Goal: Check status: Check status

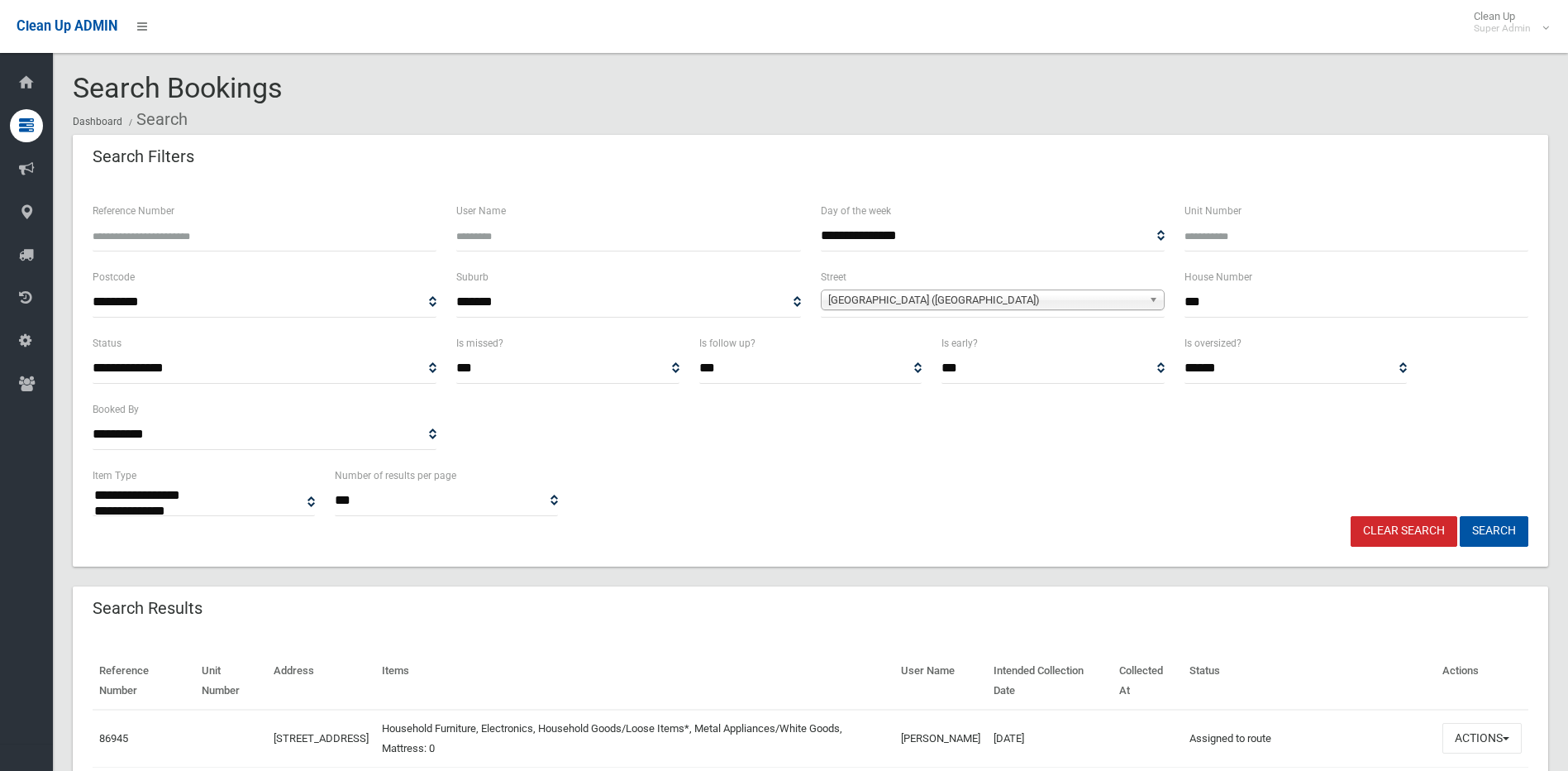
select select
click at [225, 232] on input "Reference Number" at bounding box center [265, 236] width 344 height 30
type input "******"
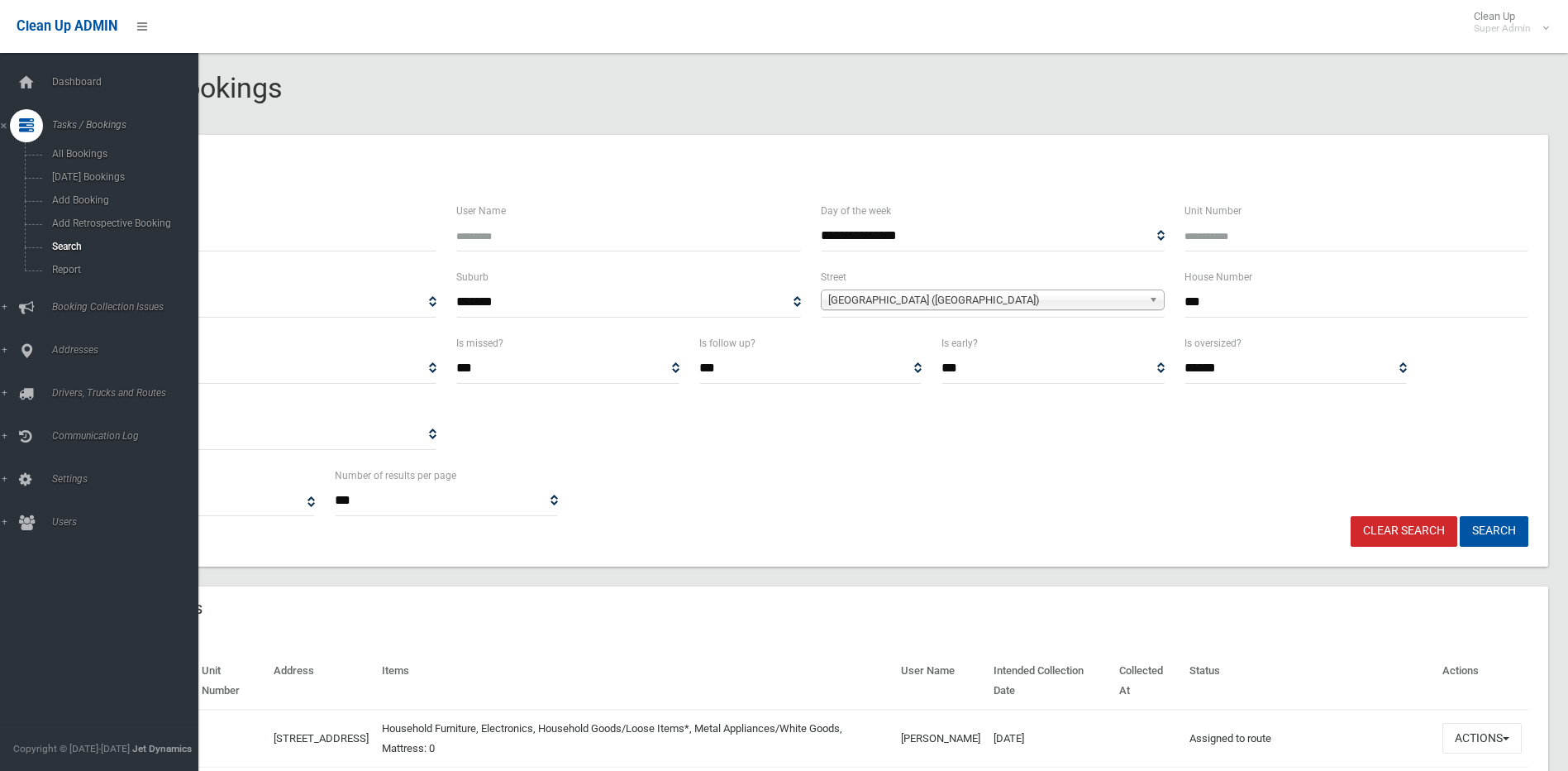
drag, startPoint x: 225, startPoint y: 232, endPoint x: -71, endPoint y: 225, distance: 296.1
click at [0, 225] on html "Clean Up ADMIN Clean Up Super Admin Logout Search Bookings Dashboard Search" at bounding box center [784, 385] width 1568 height 771
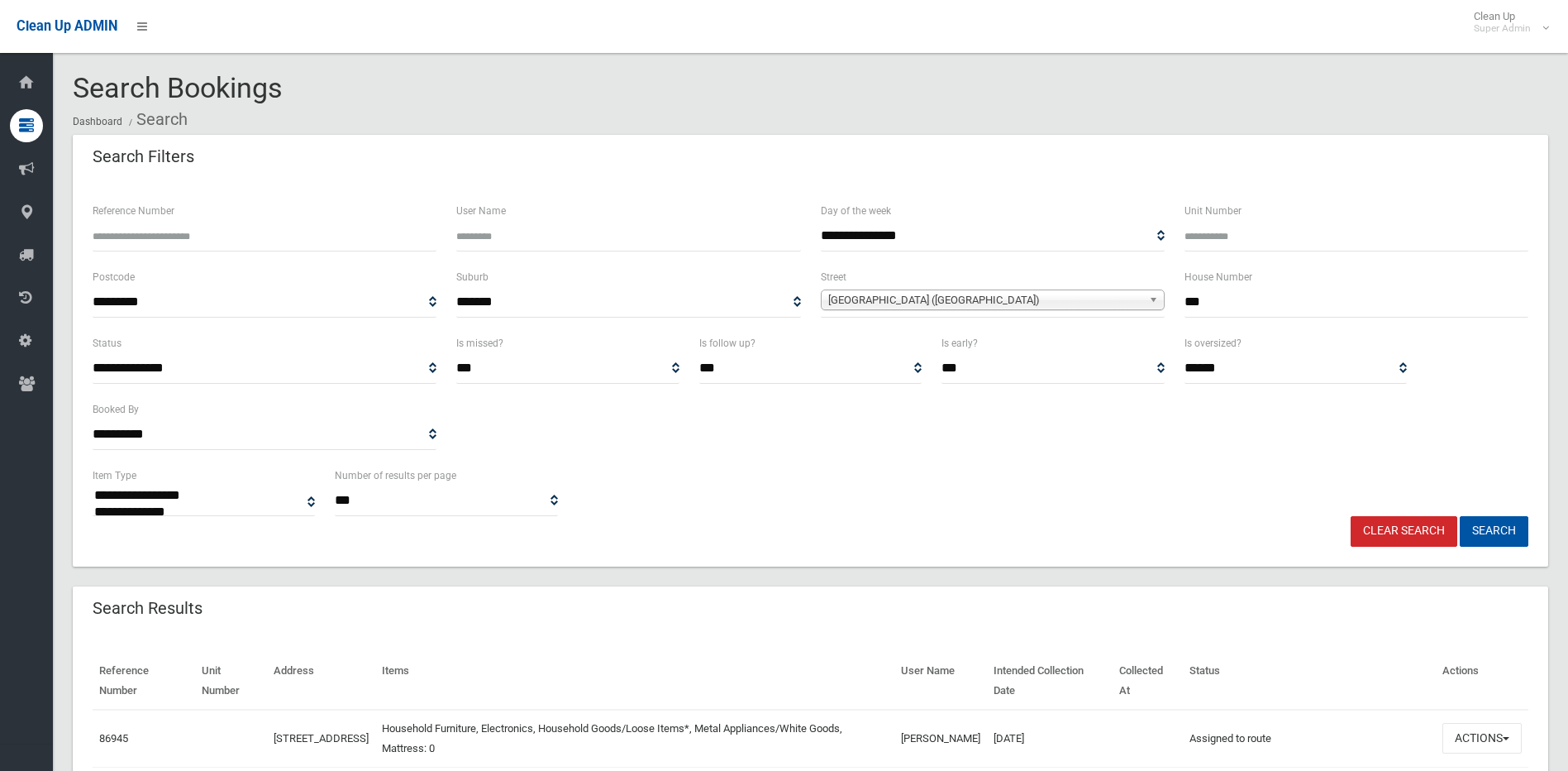
click at [1432, 526] on link "Clear Search" at bounding box center [1404, 531] width 107 height 30
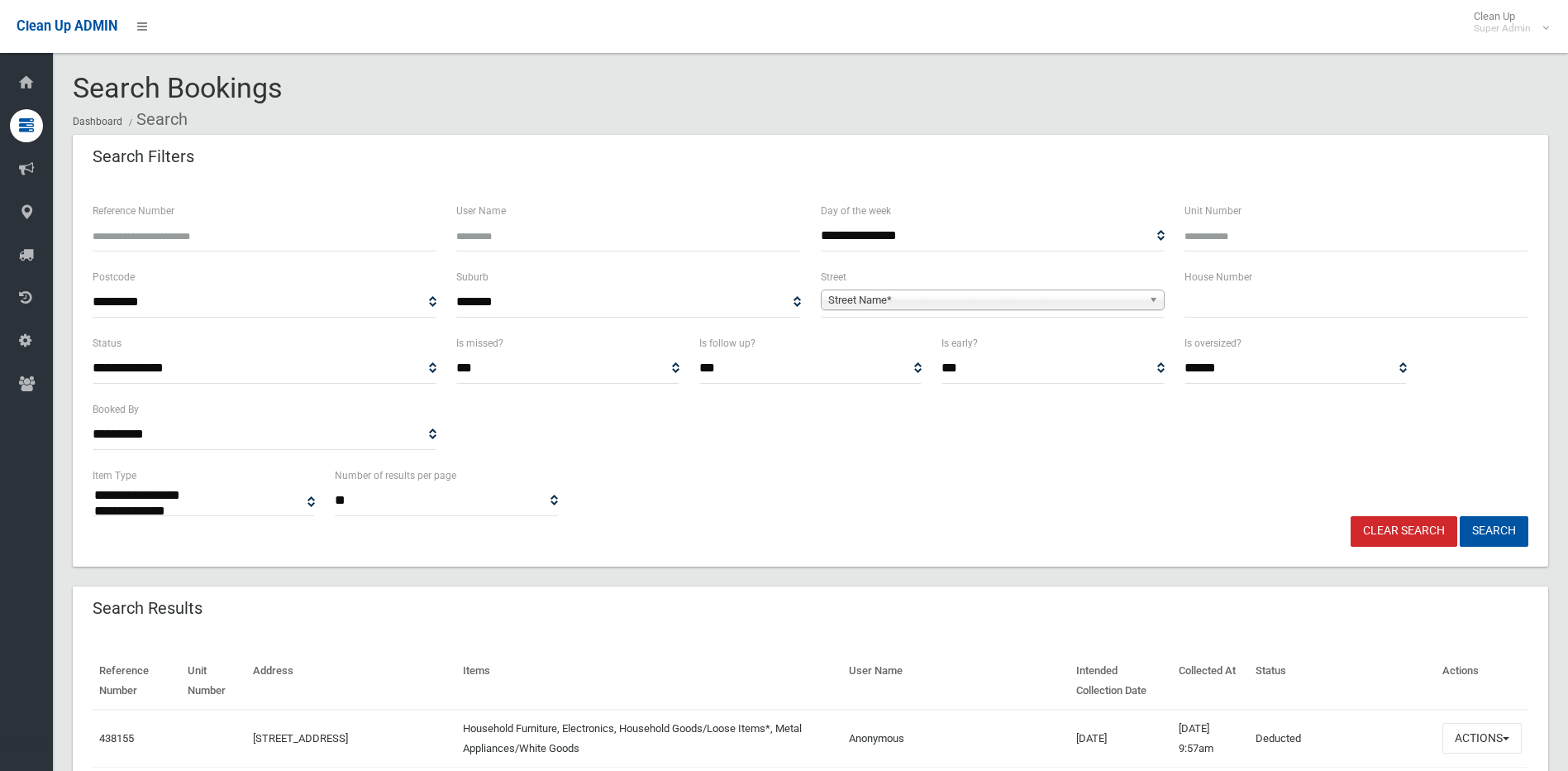
select select
click at [248, 228] on input "Reference Number" at bounding box center [265, 236] width 344 height 30
paste input "******"
type input "******"
click at [1460, 516] on button "Search" at bounding box center [1494, 531] width 69 height 30
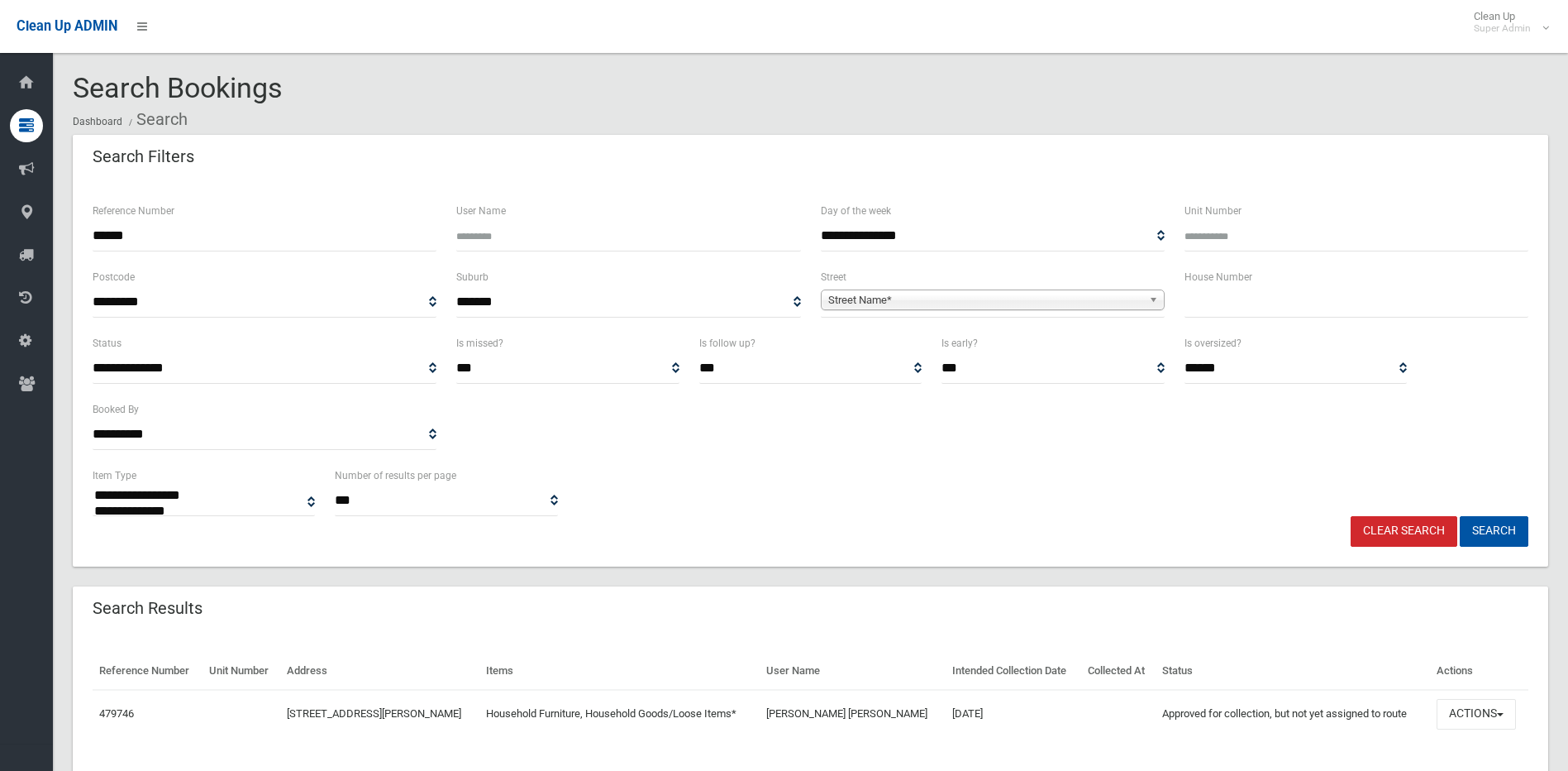
select select
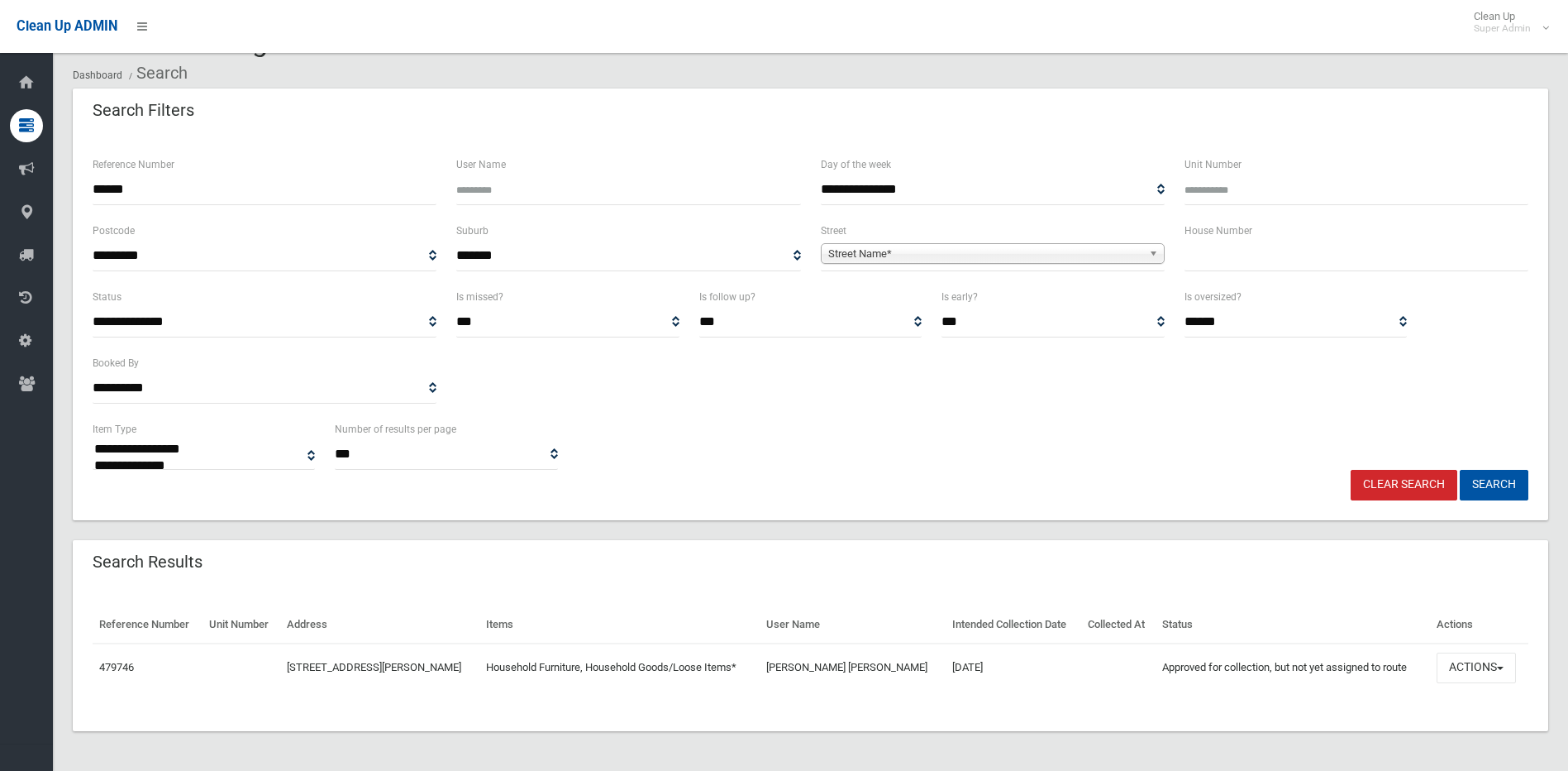
scroll to position [46, 0]
click at [1469, 670] on button "Actions" at bounding box center [1477, 667] width 80 height 30
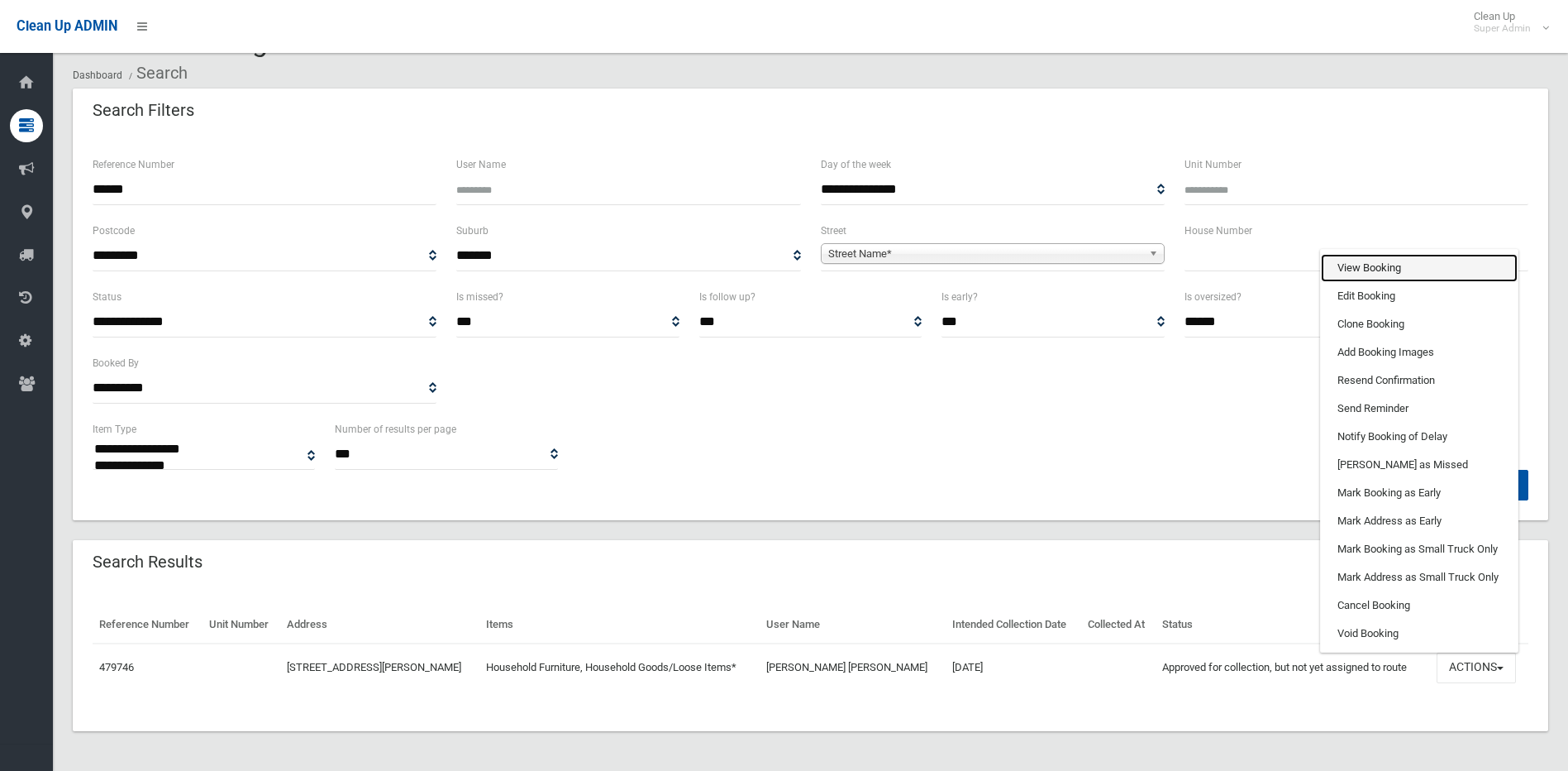
click at [1369, 275] on link "View Booking" at bounding box center [1419, 268] width 197 height 28
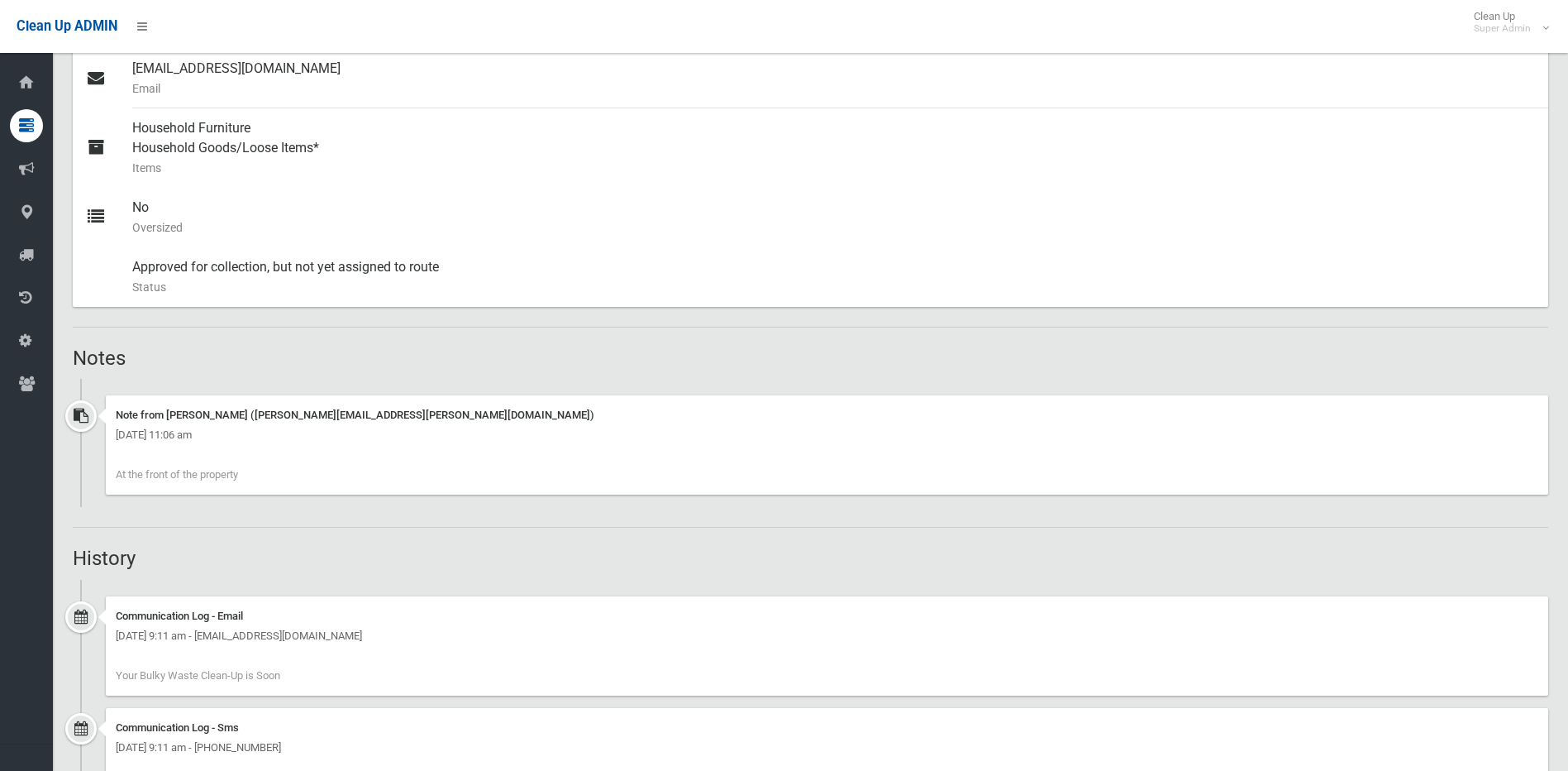
scroll to position [1113, 0]
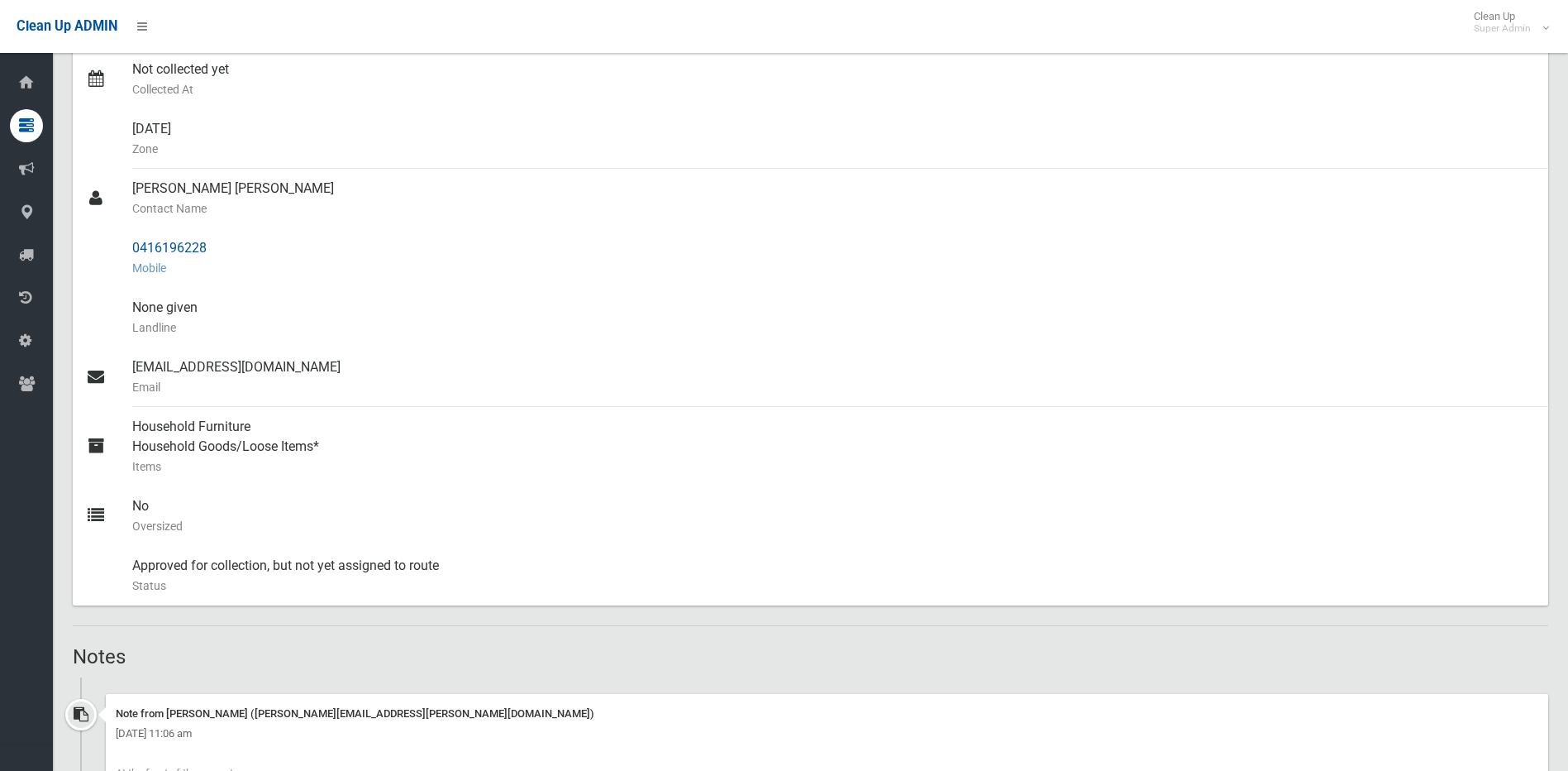
scroll to position [237, 0]
